Goal: Find contact information: Find contact information

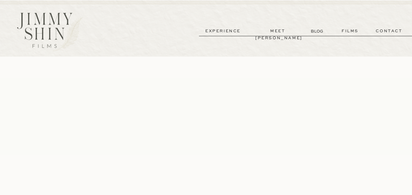
click at [387, 33] on p "contact" at bounding box center [389, 31] width 44 height 7
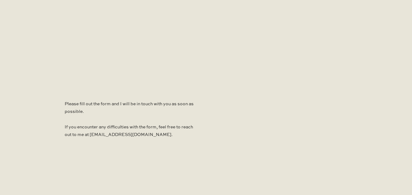
scroll to position [427, 0]
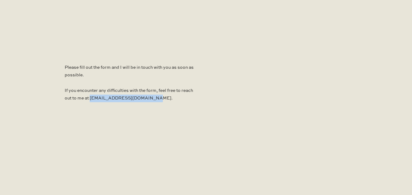
drag, startPoint x: 102, startPoint y: 98, endPoint x: 161, endPoint y: 102, distance: 58.9
click at [161, 102] on p "Please fill out the form and I will be in touch with you as soon as possible. I…" at bounding box center [129, 84] width 129 height 41
copy p "[EMAIL_ADDRESS][DOMAIN_NAME]."
